Goal: Task Accomplishment & Management: Complete application form

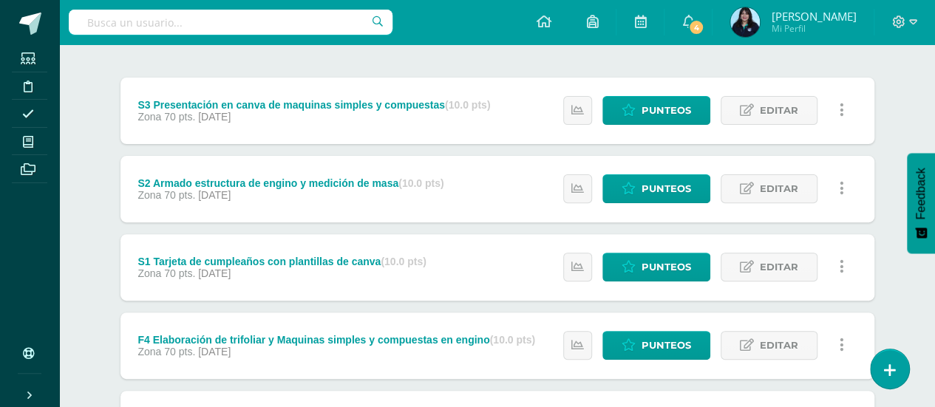
scroll to position [173, 0]
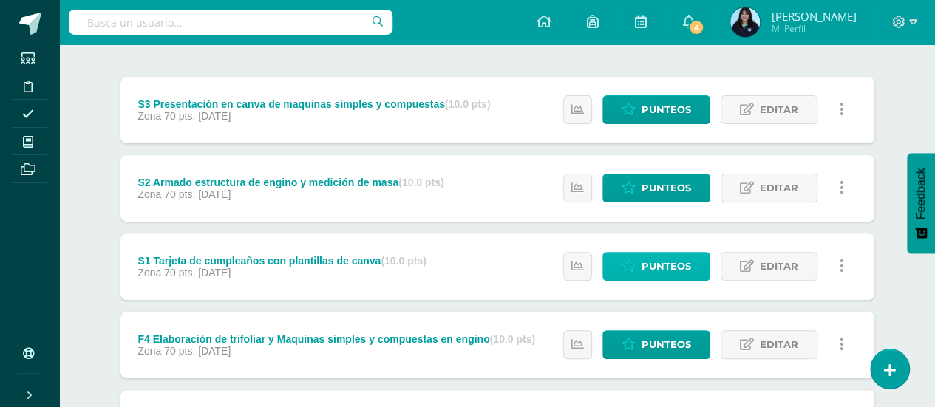
click at [656, 255] on span "Punteos" at bounding box center [666, 266] width 50 height 27
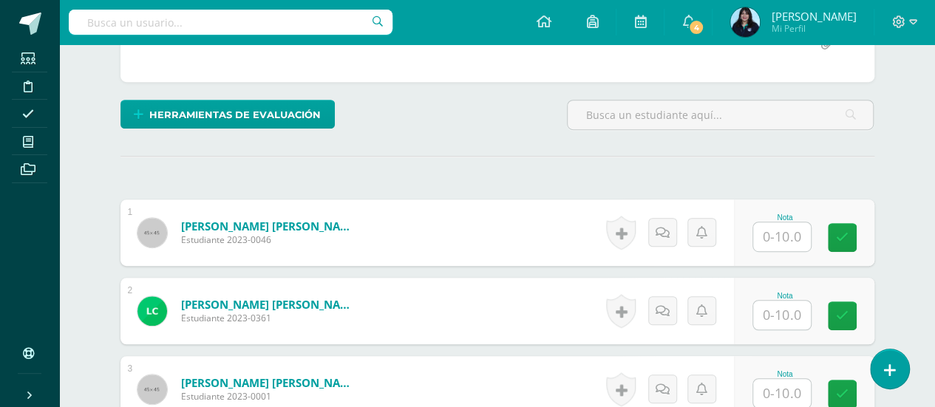
scroll to position [329, 0]
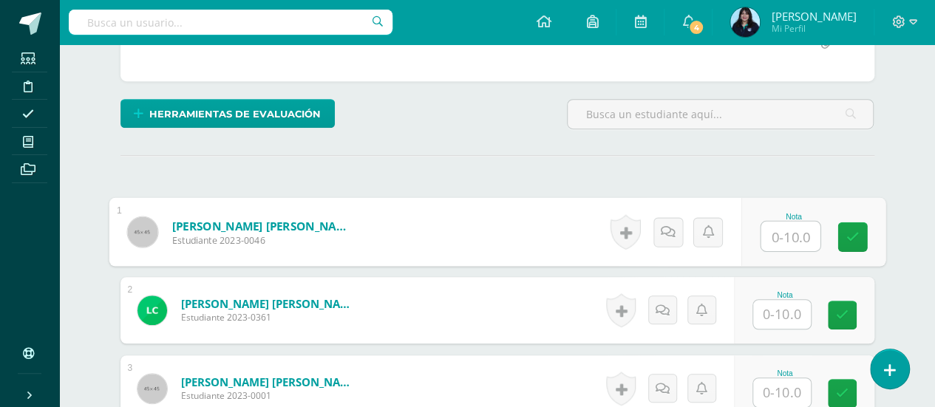
click at [797, 228] on input "text" at bounding box center [789, 237] width 59 height 30
type input "9"
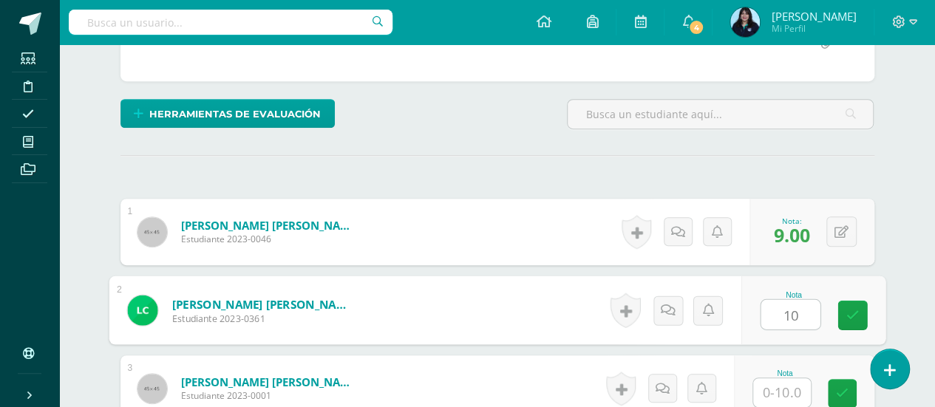
type input "10"
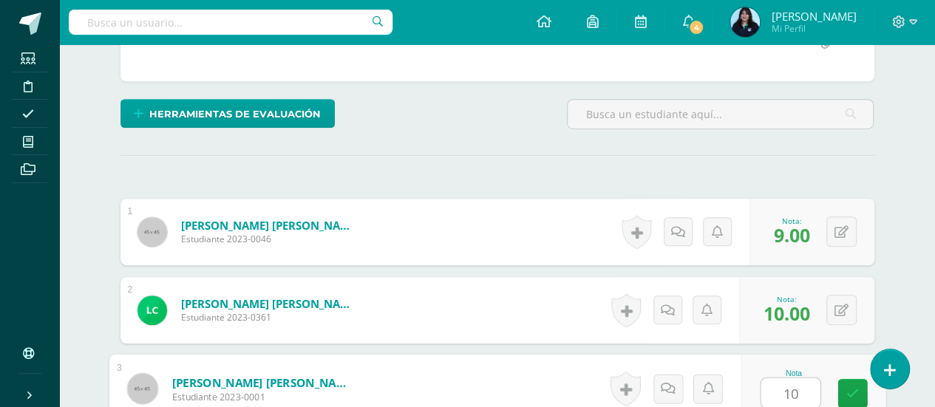
type input "10"
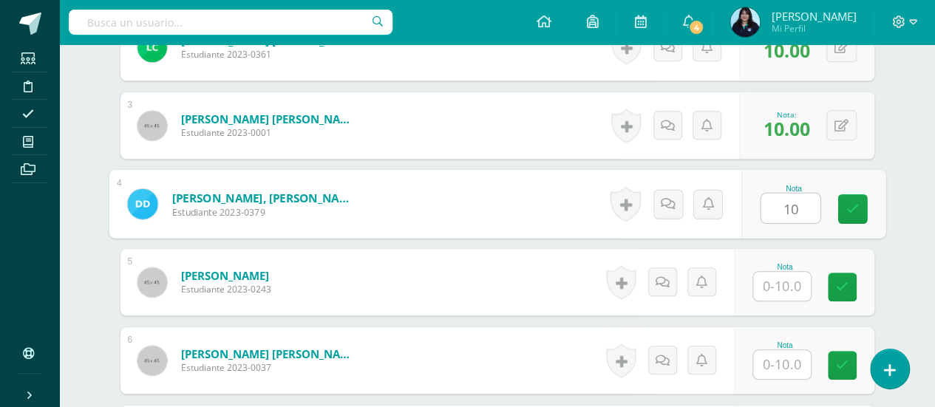
type input "10"
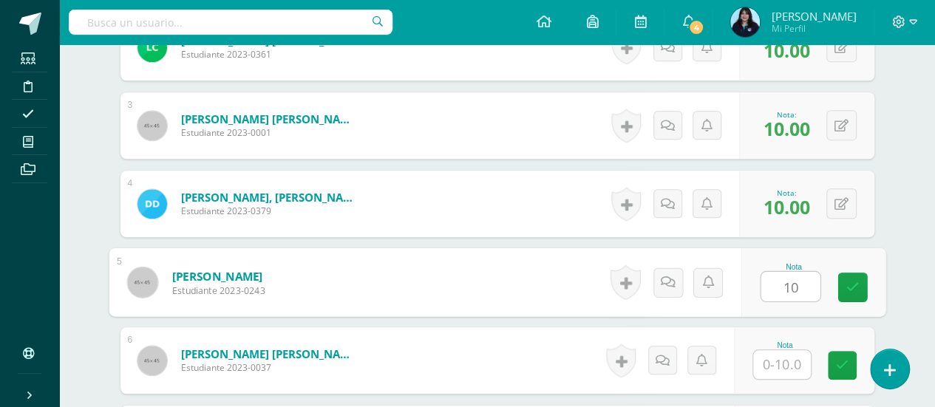
type input "10"
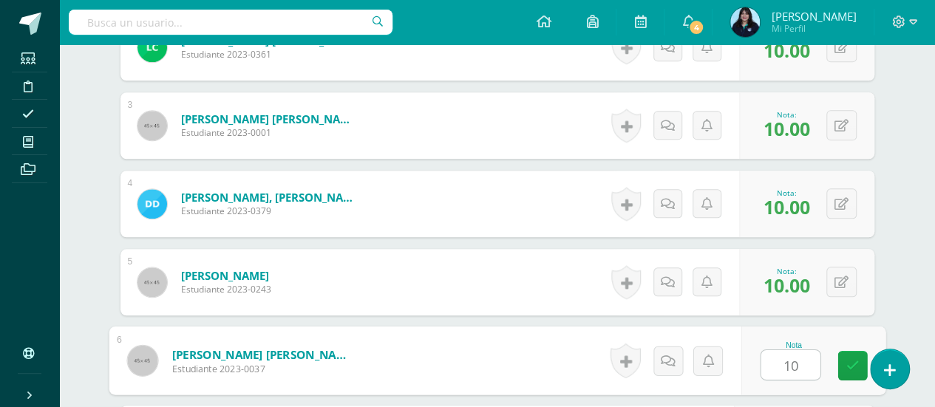
type input "10"
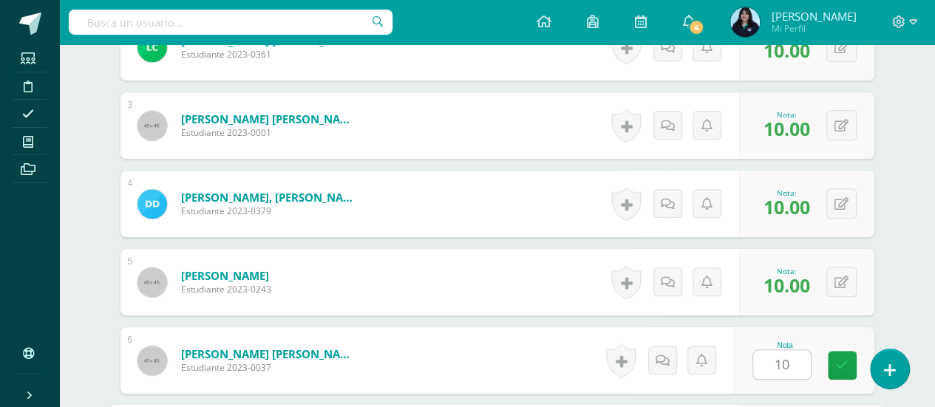
scroll to position [827, 0]
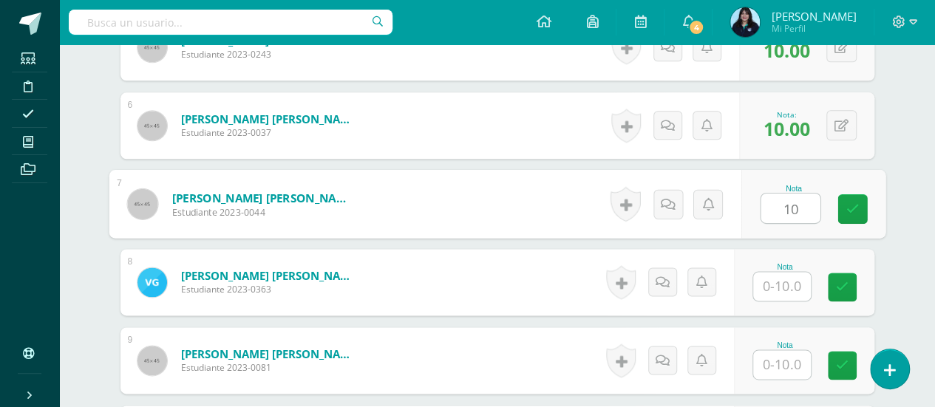
type input "10"
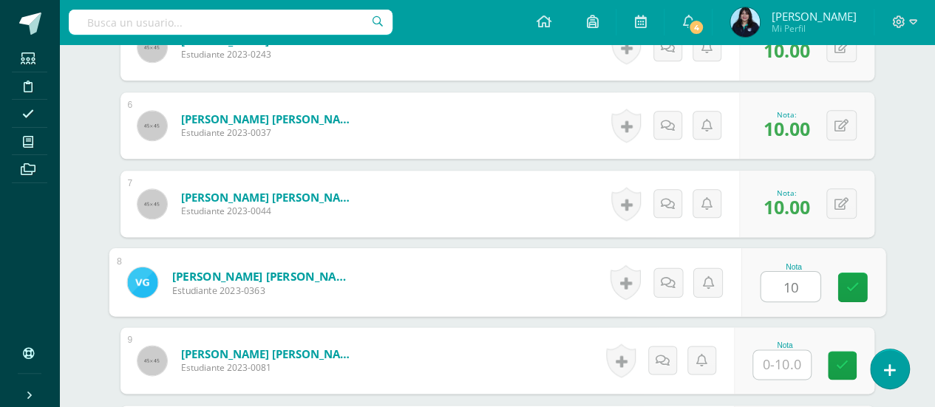
type input "10"
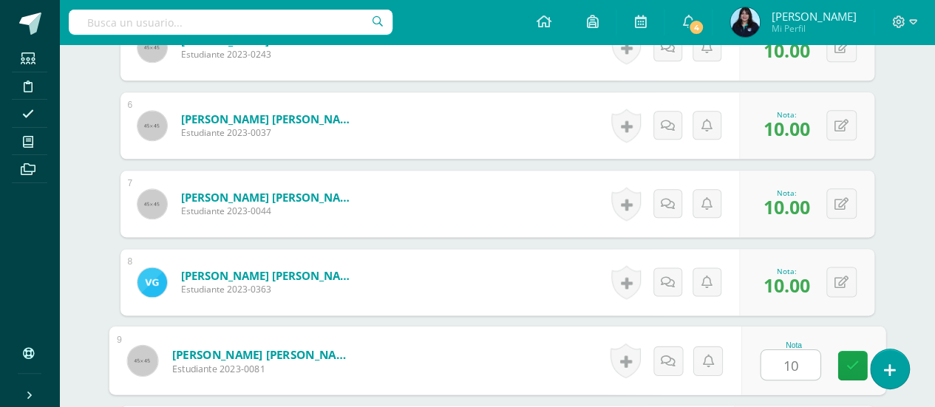
type input "10"
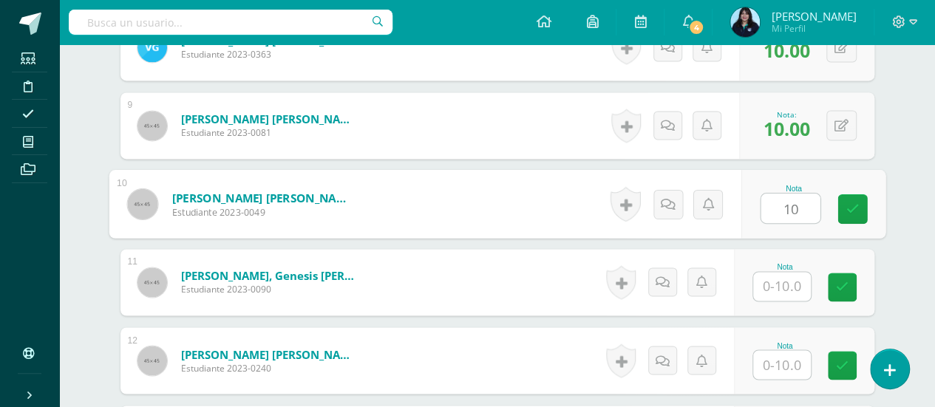
type input "10"
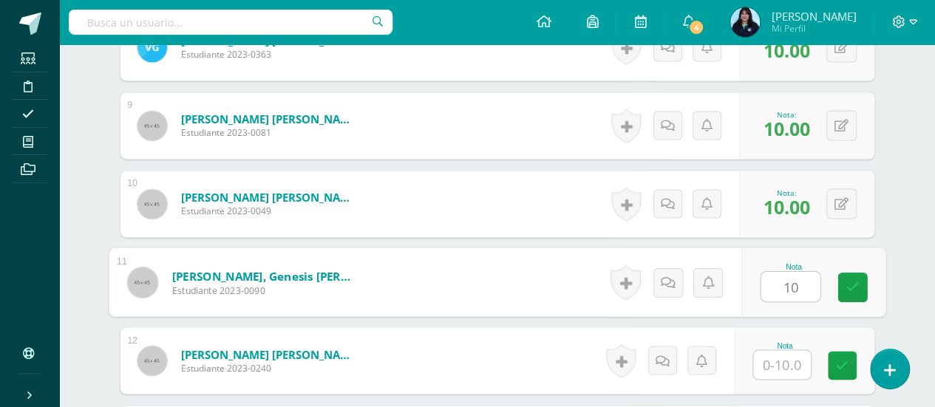
type input "10"
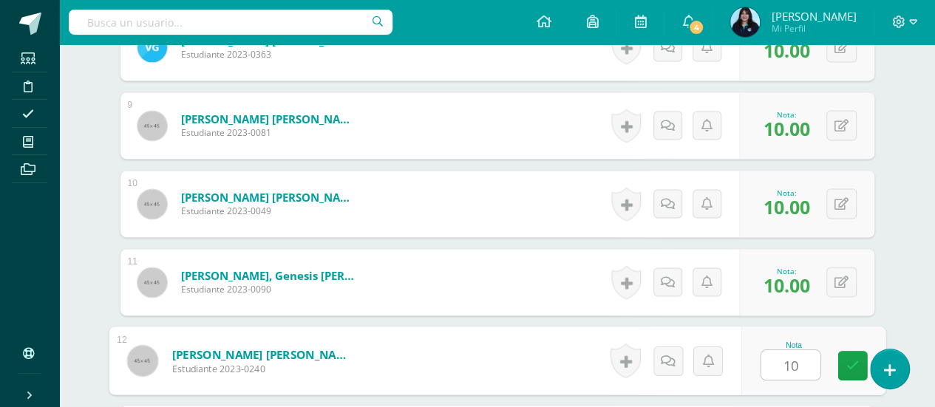
type input "10"
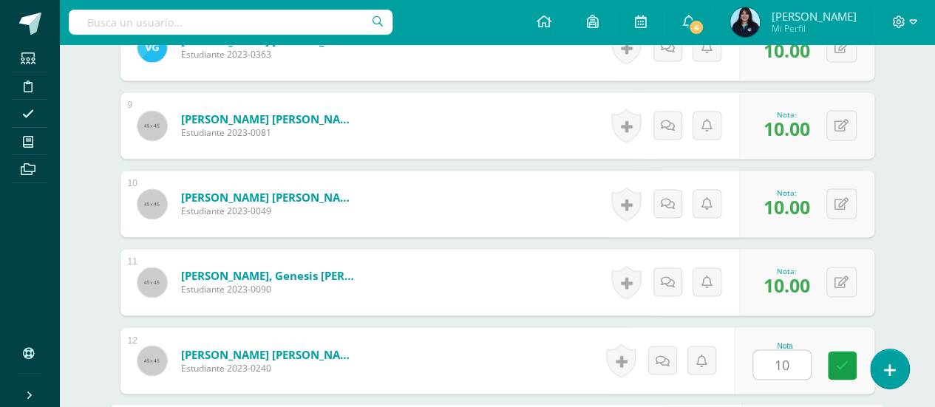
scroll to position [1297, 0]
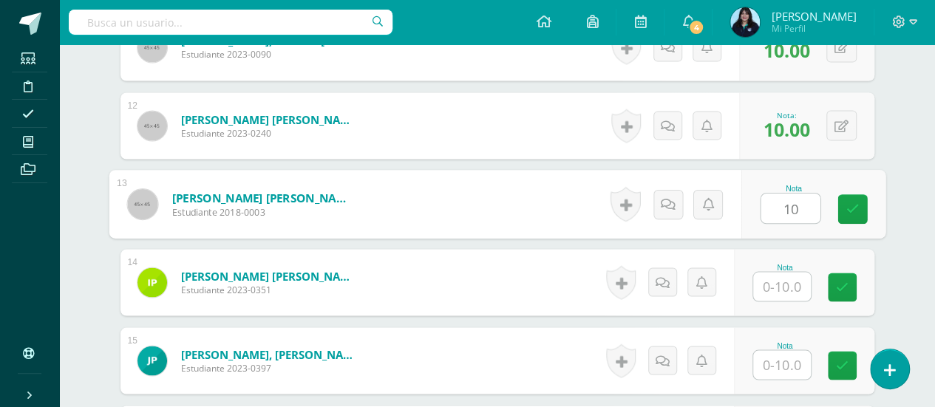
type input "10"
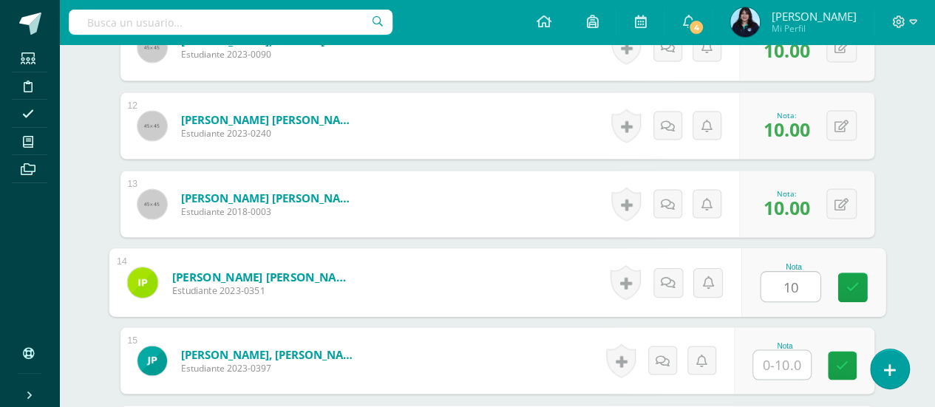
type input "10"
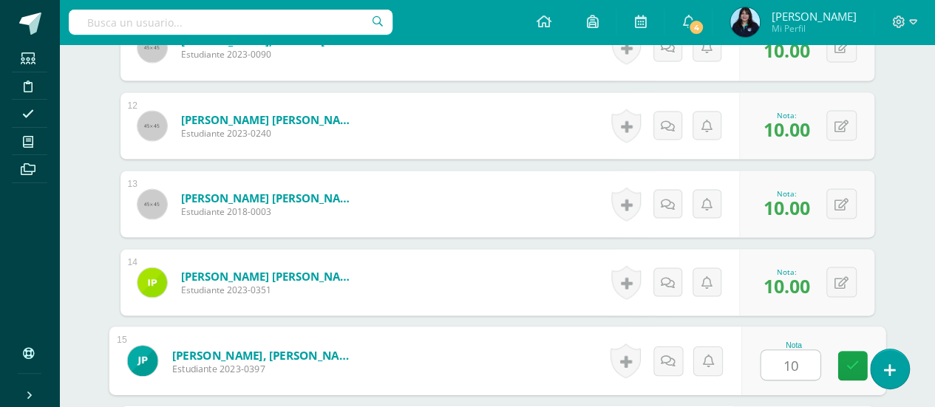
type input "10"
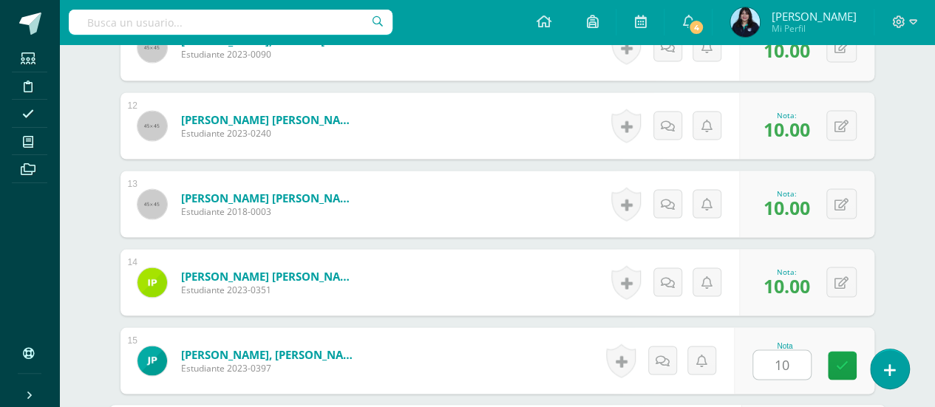
scroll to position [1532, 0]
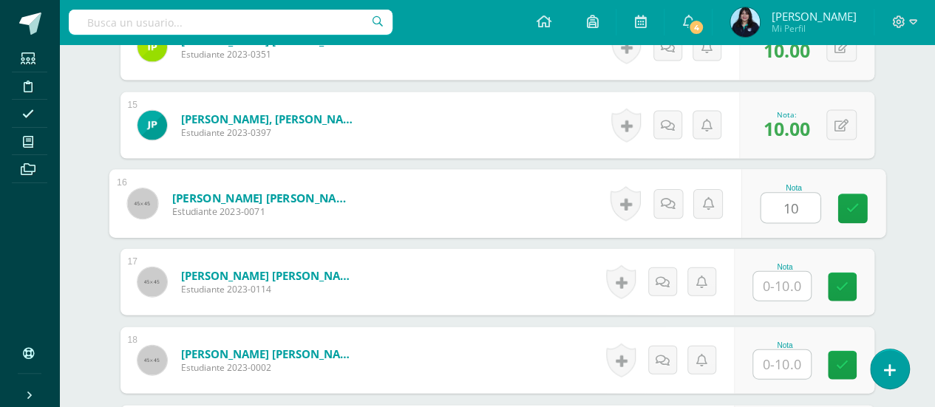
type input "10"
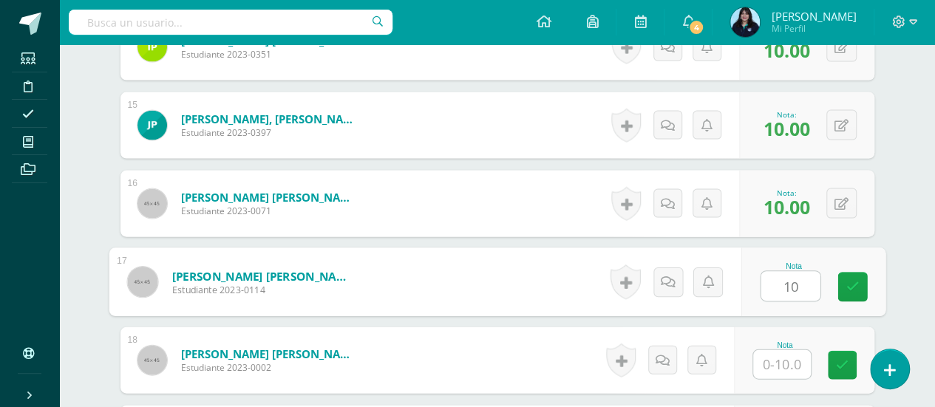
type input "10"
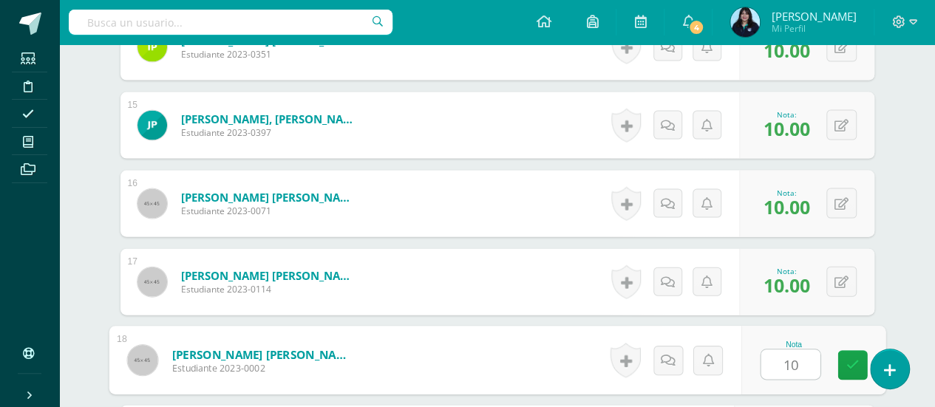
type input "10"
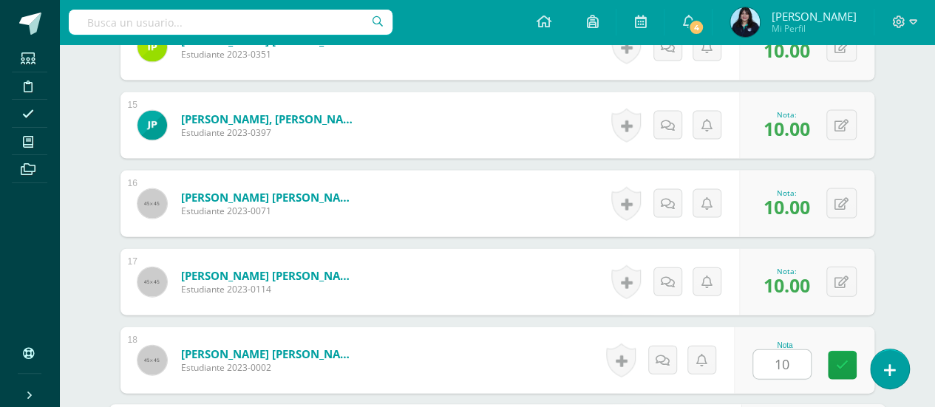
scroll to position [1761, 0]
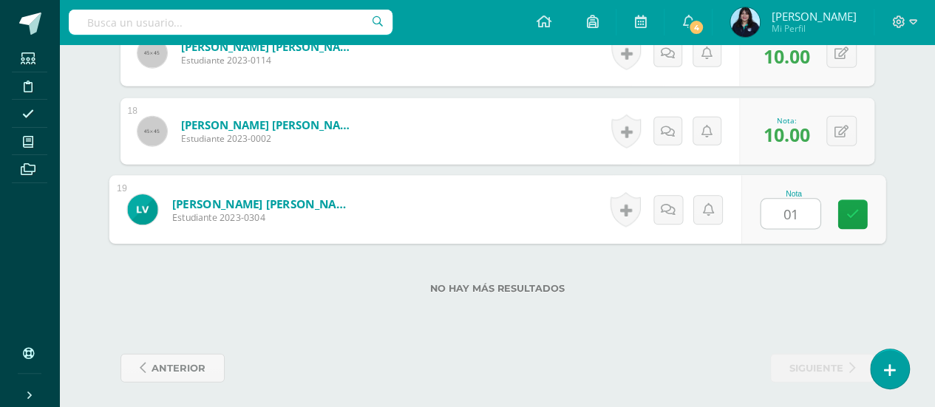
type input "0"
type input "10"
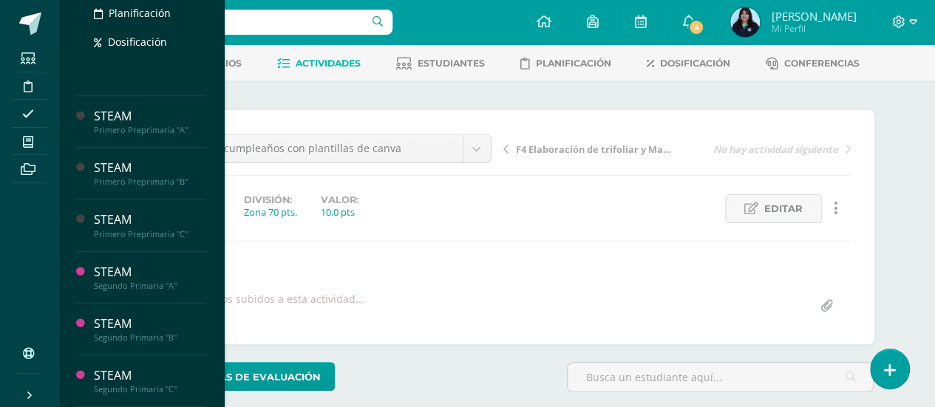
scroll to position [67, 0]
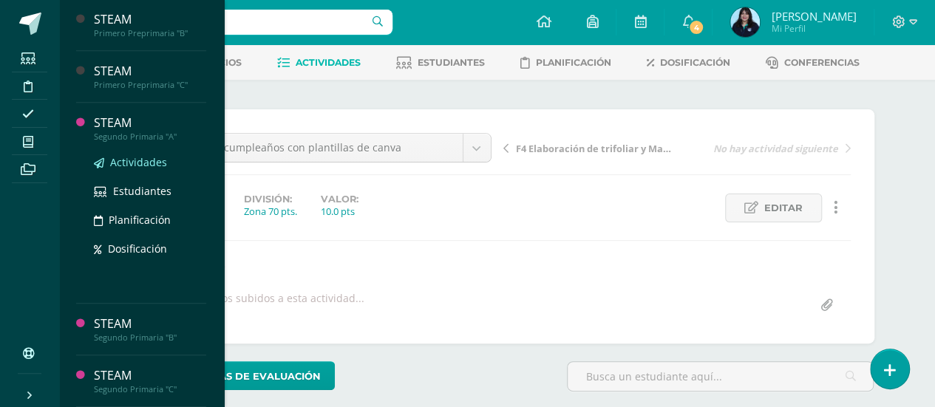
click at [148, 159] on span "Actividades" at bounding box center [138, 162] width 57 height 14
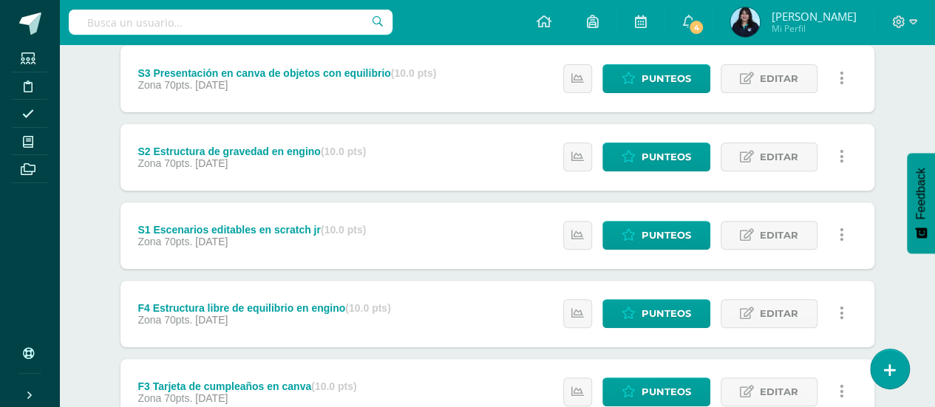
scroll to position [214, 0]
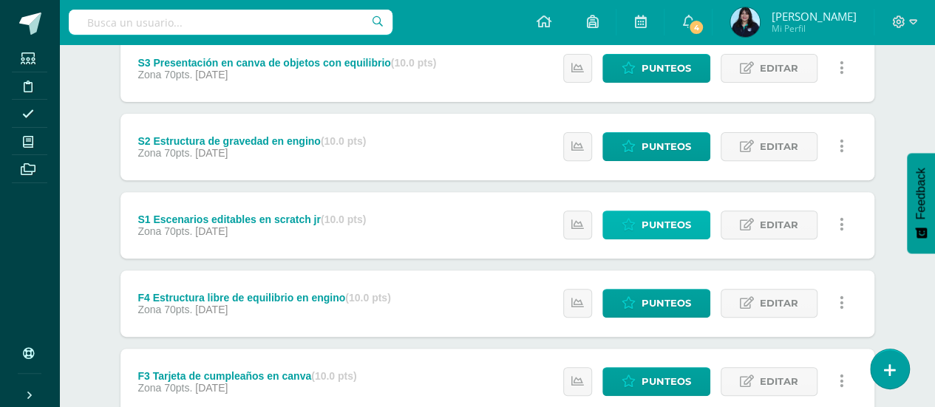
click at [642, 222] on link "Punteos" at bounding box center [656, 225] width 108 height 29
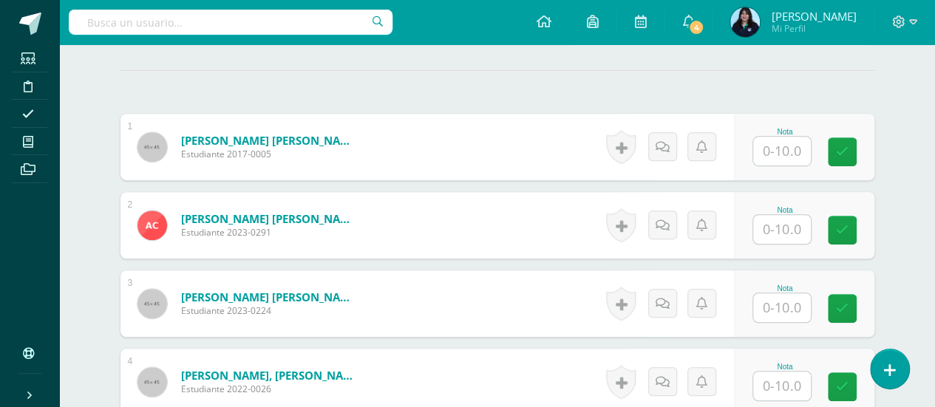
scroll to position [415, 0]
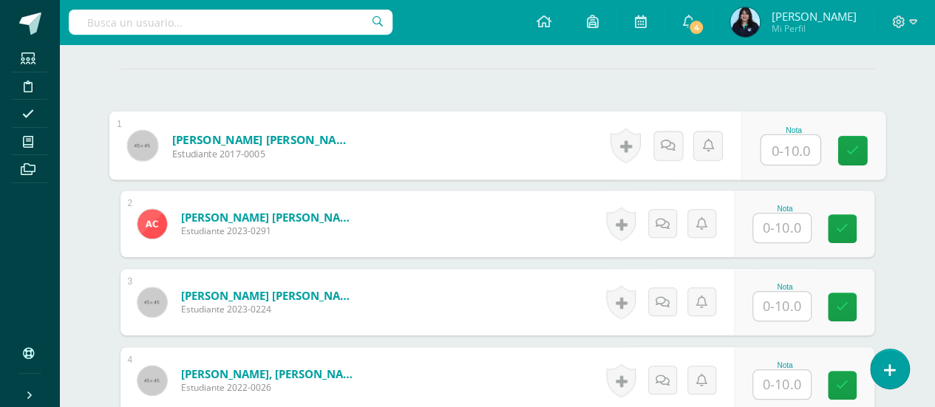
click at [785, 147] on input "text" at bounding box center [789, 150] width 59 height 30
type input "10"
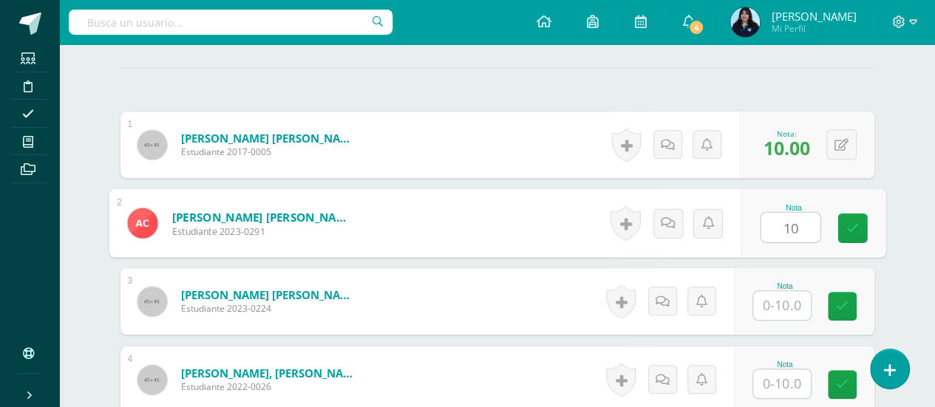
type input "10"
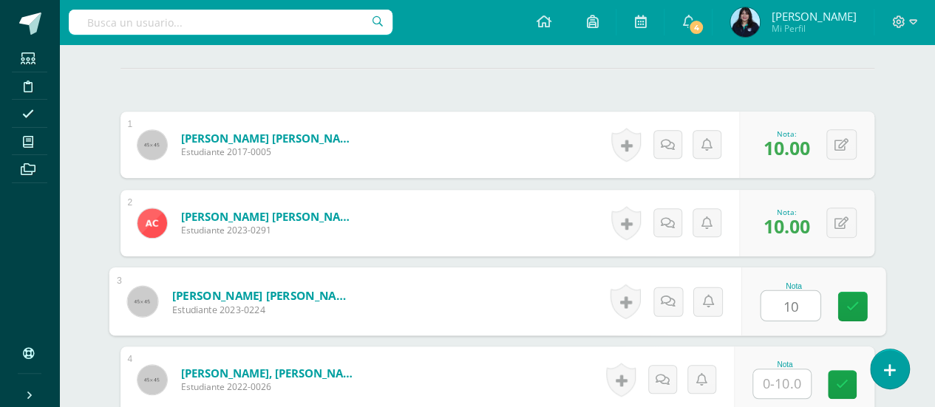
type input "10"
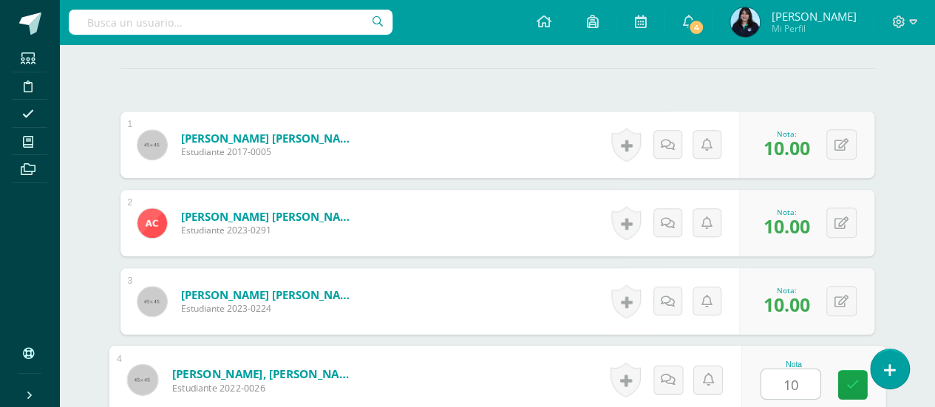
type input "10"
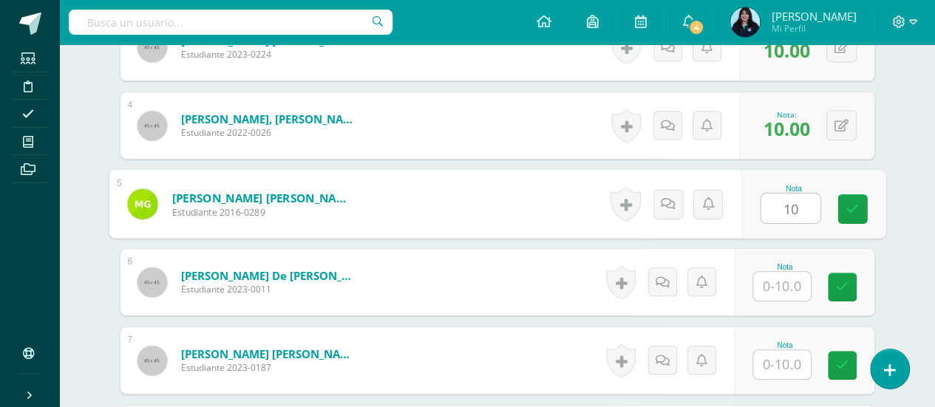
type input "10"
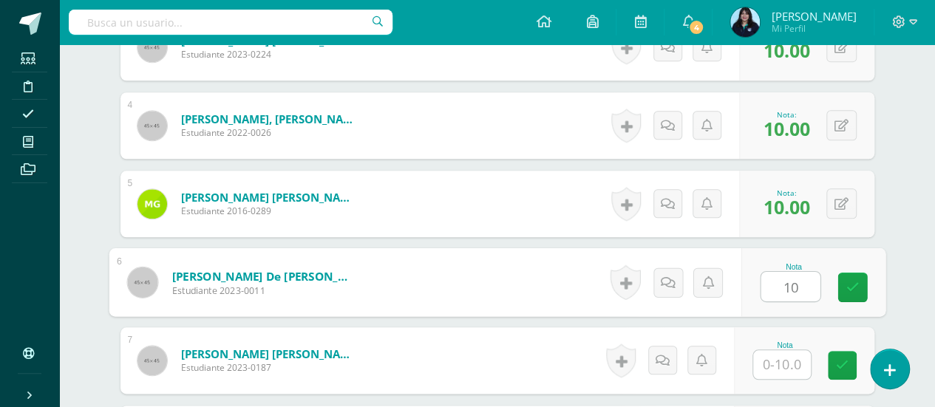
type input "10"
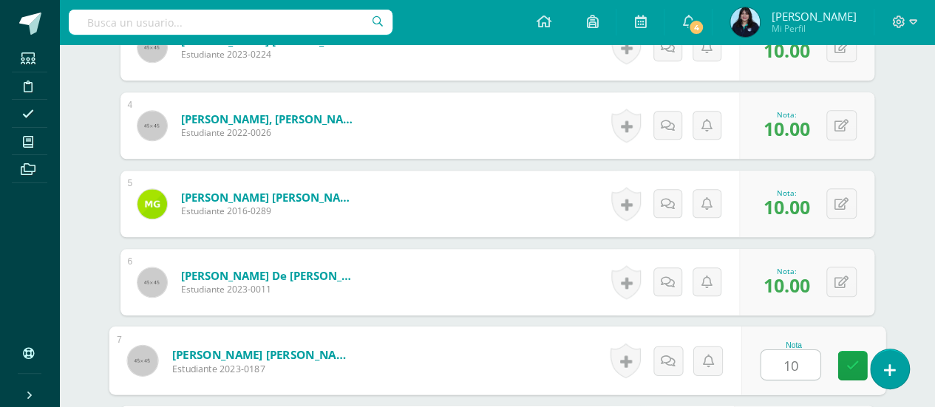
type input "10"
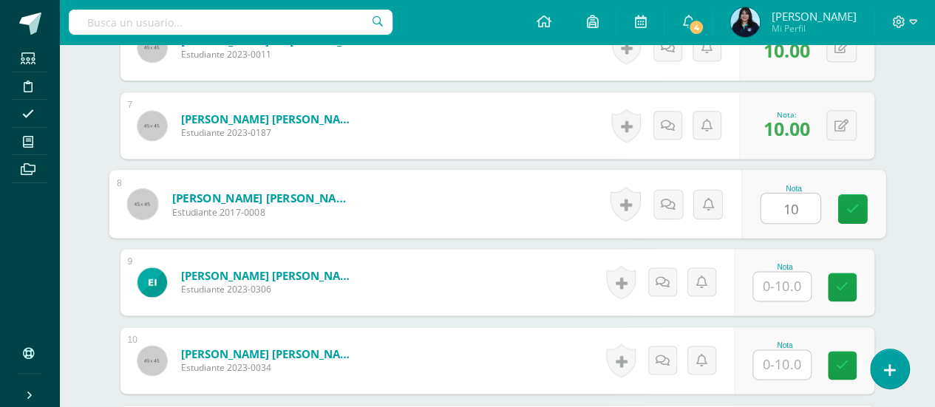
type input "10"
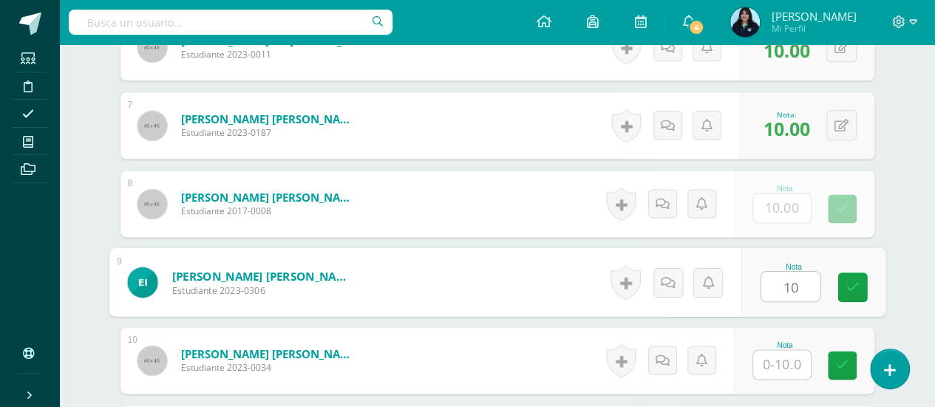
type input "10"
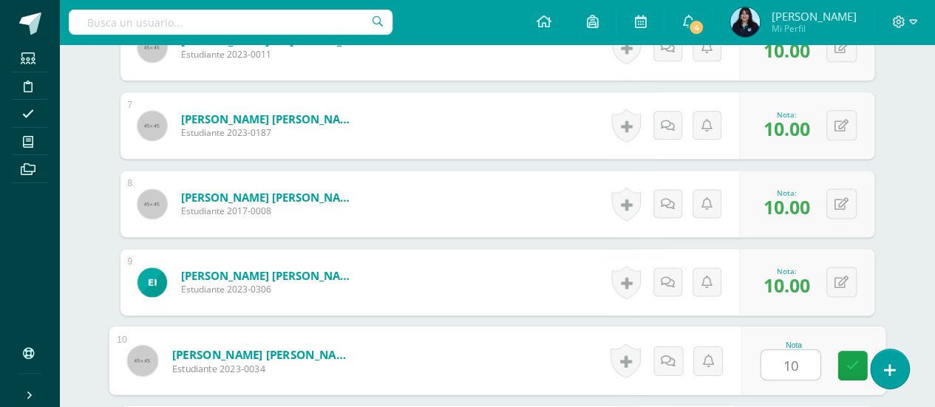
type input "10"
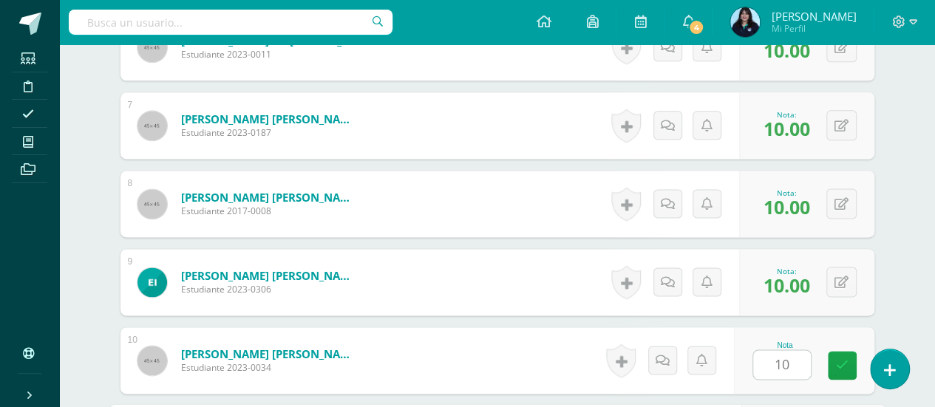
scroll to position [1140, 0]
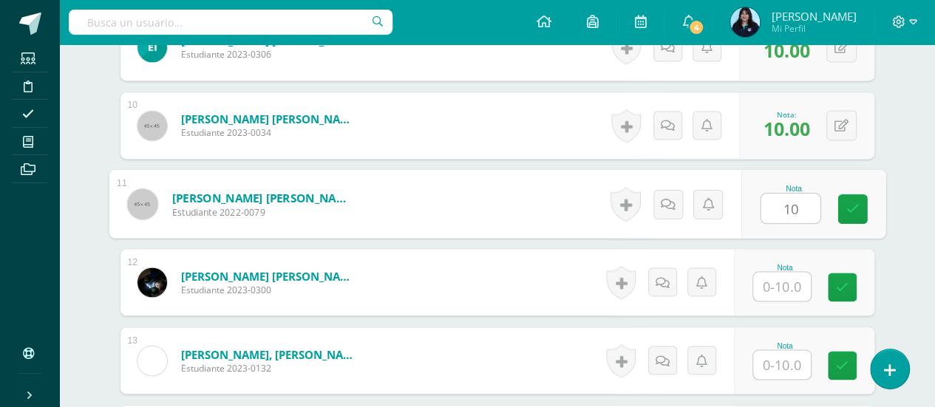
type input "10"
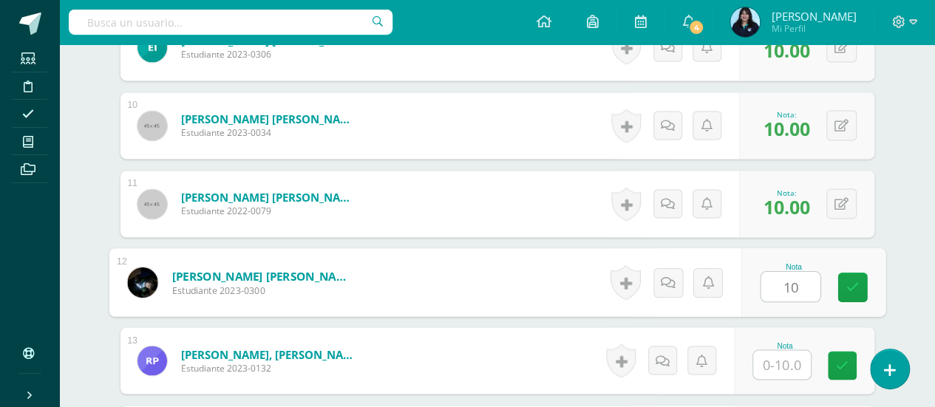
type input "10"
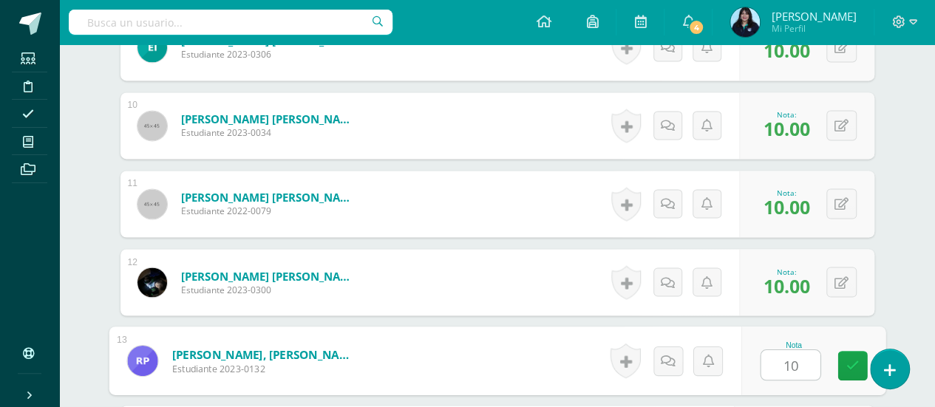
type input "10"
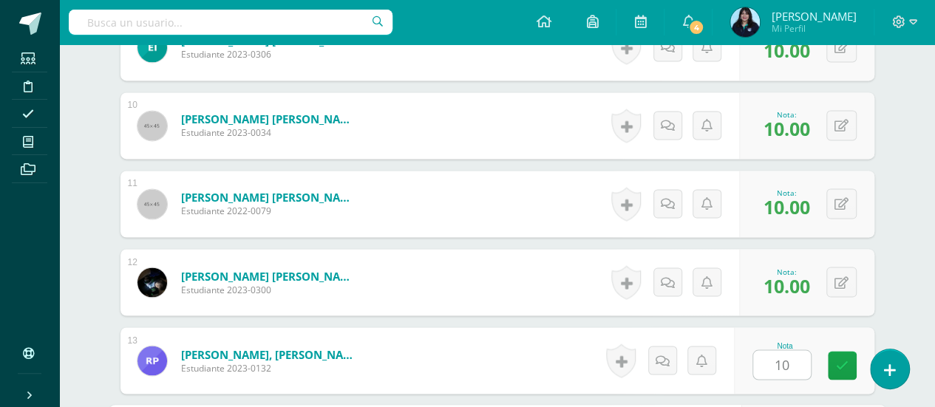
scroll to position [1375, 0]
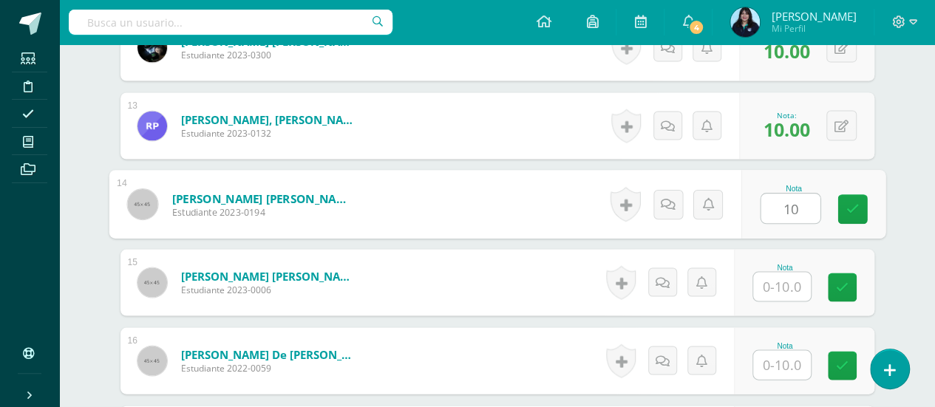
type input "10"
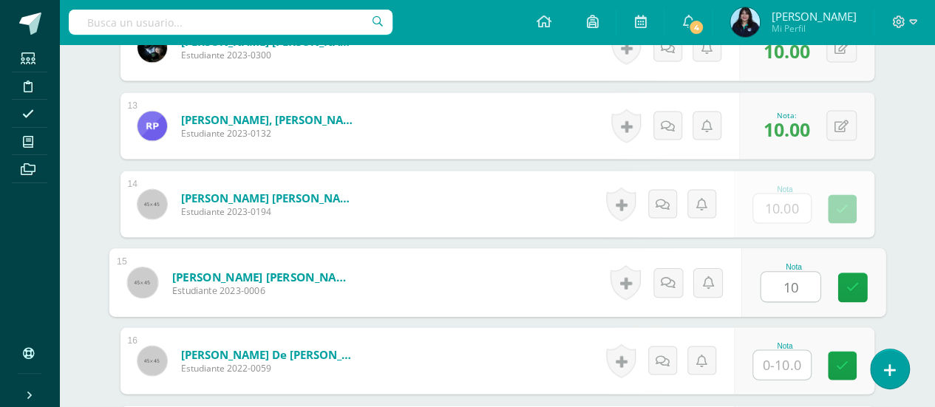
type input "10"
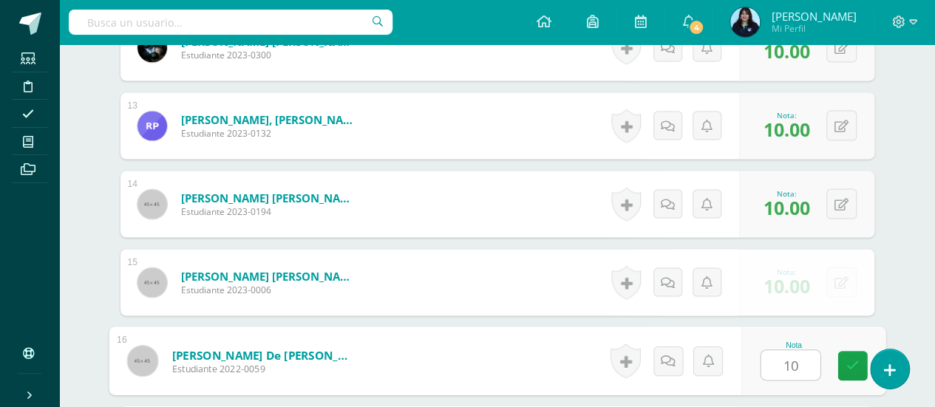
type input "10"
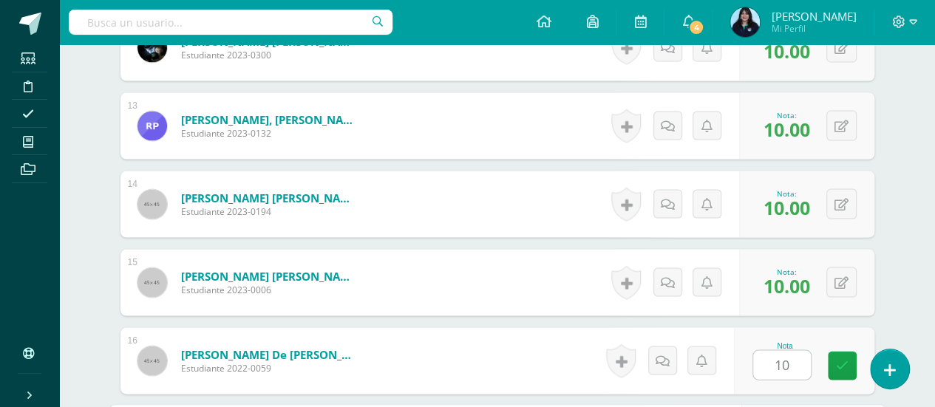
scroll to position [1610, 0]
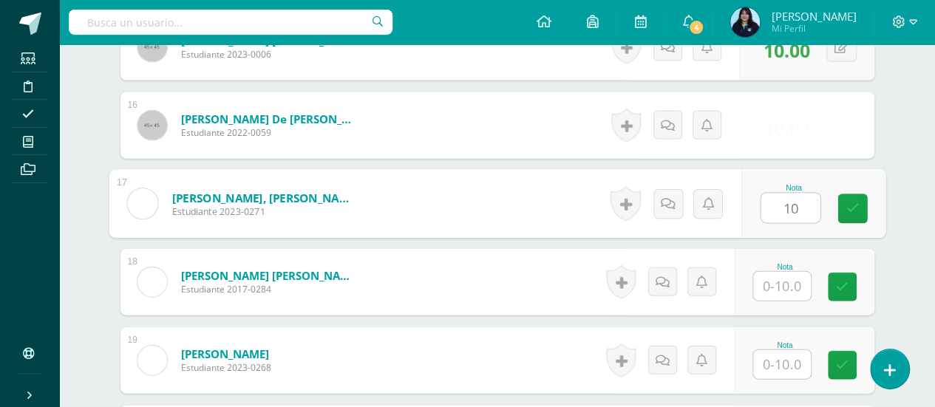
type input "10"
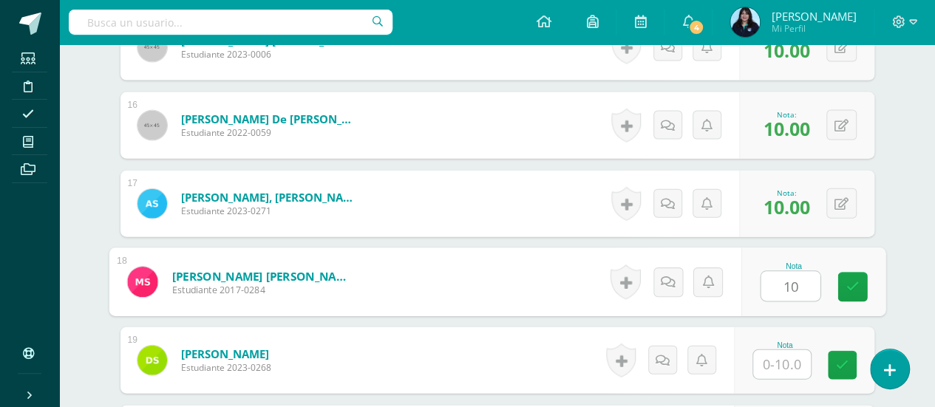
type input "10"
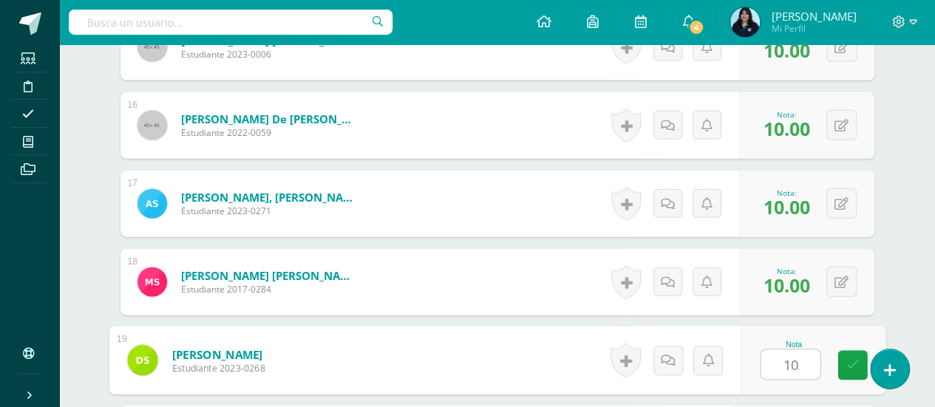
type input "10"
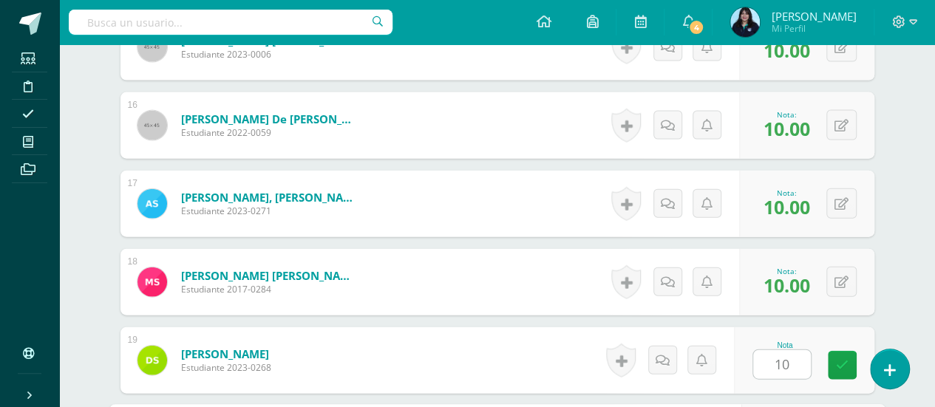
scroll to position [1845, 0]
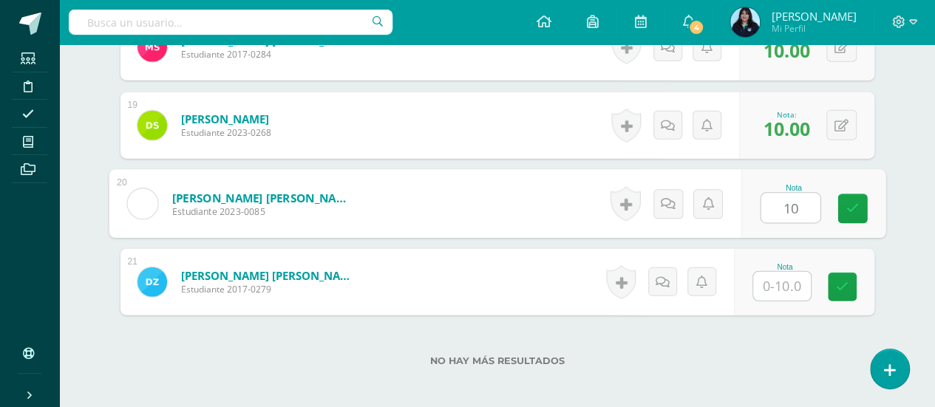
type input "10"
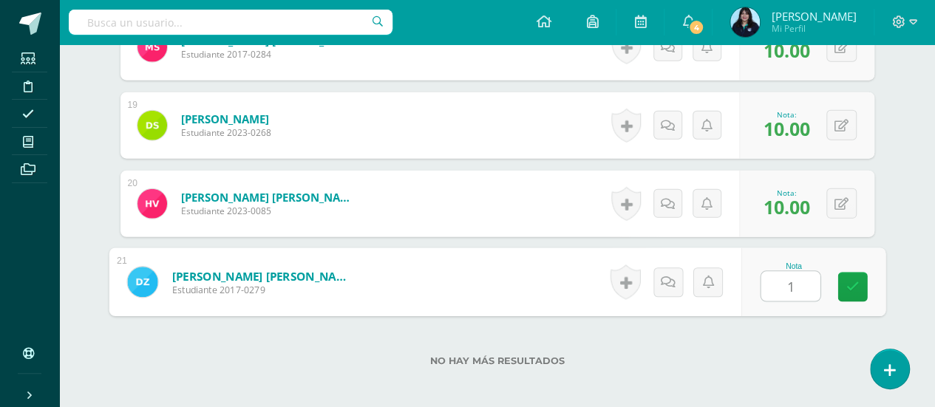
type input "10"
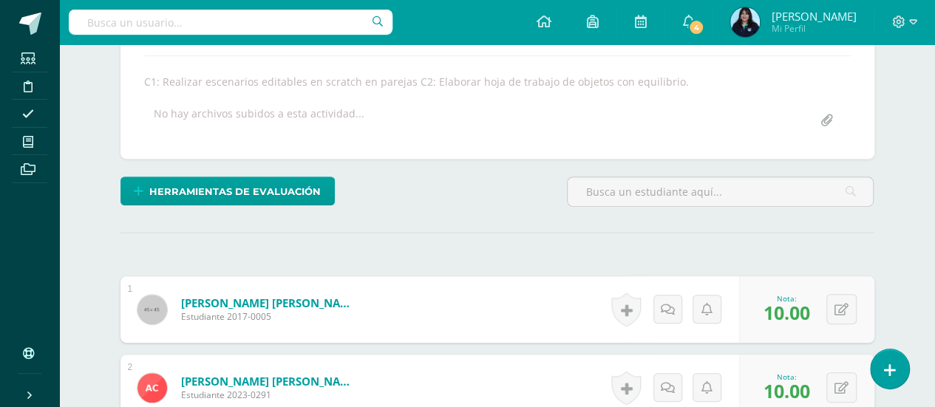
scroll to position [0, 0]
